Goal: Check status: Check status

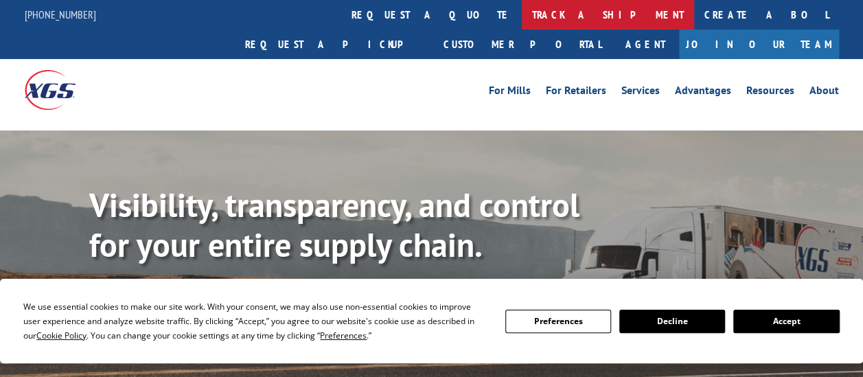
click at [522, 17] on link "track a shipment" at bounding box center [608, 15] width 172 height 30
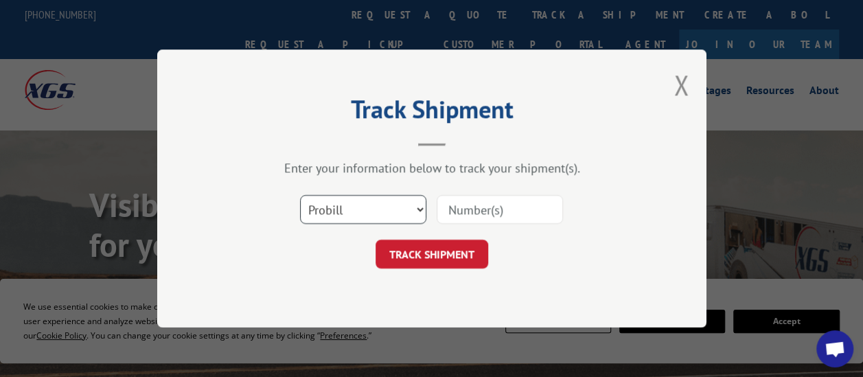
click at [367, 217] on select "Select category... Probill BOL PO" at bounding box center [363, 209] width 126 height 29
select select "bol"
click at [300, 195] on select "Select category... Probill BOL PO" at bounding box center [363, 209] width 126 height 29
click at [466, 225] on div at bounding box center [500, 210] width 126 height 32
click at [470, 216] on input at bounding box center [500, 209] width 126 height 29
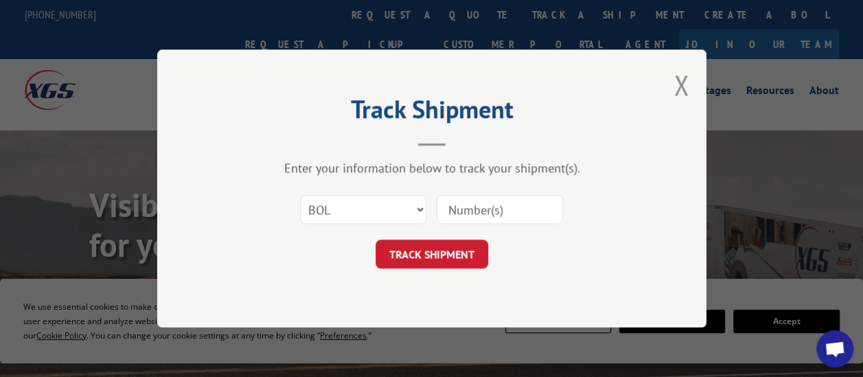
paste input "852464"
type input "852464"
click button "TRACK SHIPMENT" at bounding box center [432, 254] width 113 height 29
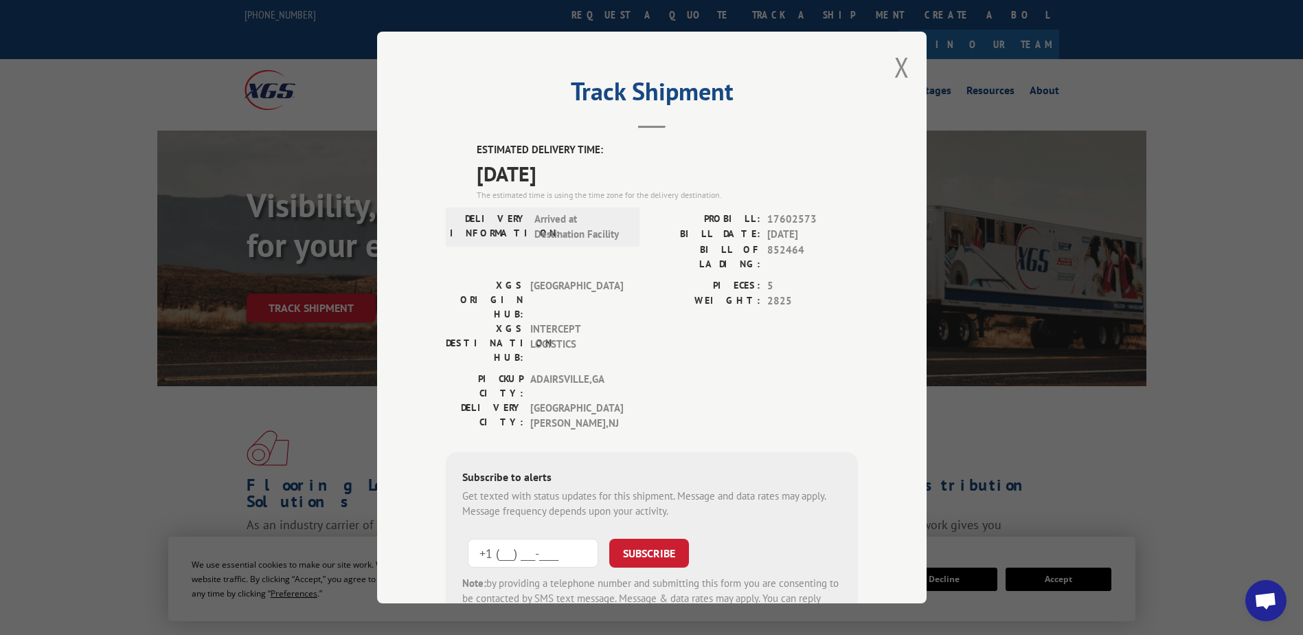
click at [523, 376] on input "+1 (___) ___-____" at bounding box center [533, 552] width 130 height 29
type input "[PHONE_NUMBER]"
click at [665, 376] on button "SUBSCRIBE" at bounding box center [649, 552] width 80 height 29
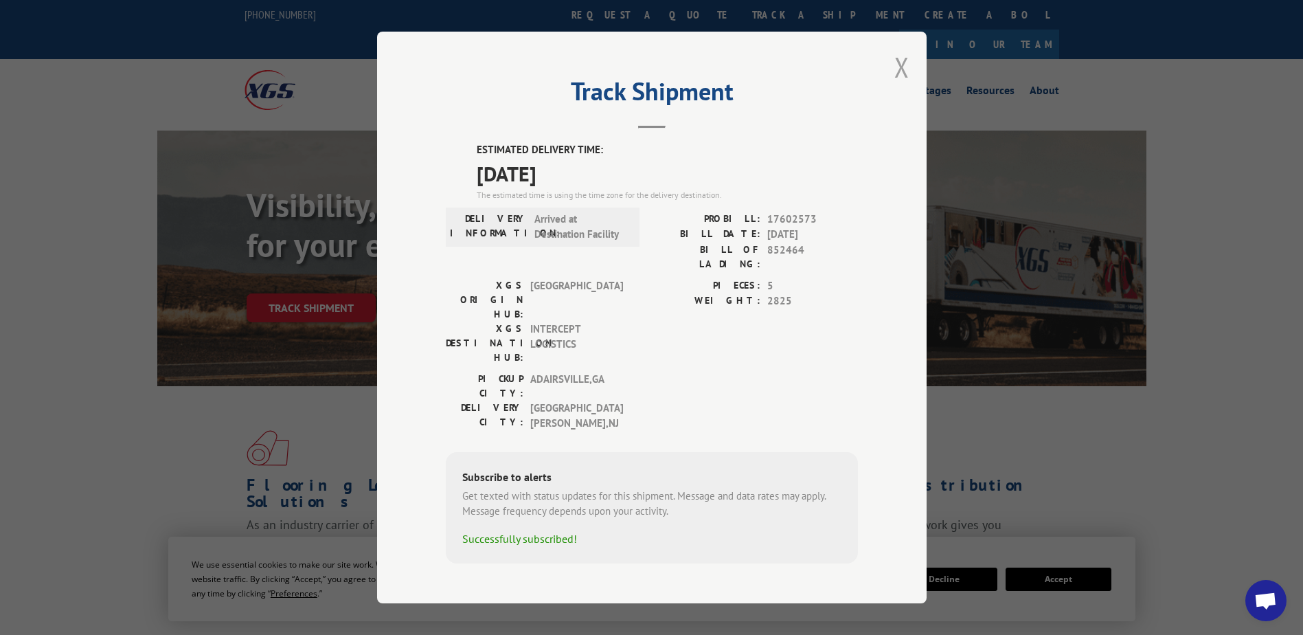
click at [863, 66] on button "Close modal" at bounding box center [901, 67] width 15 height 36
